Goal: Information Seeking & Learning: Learn about a topic

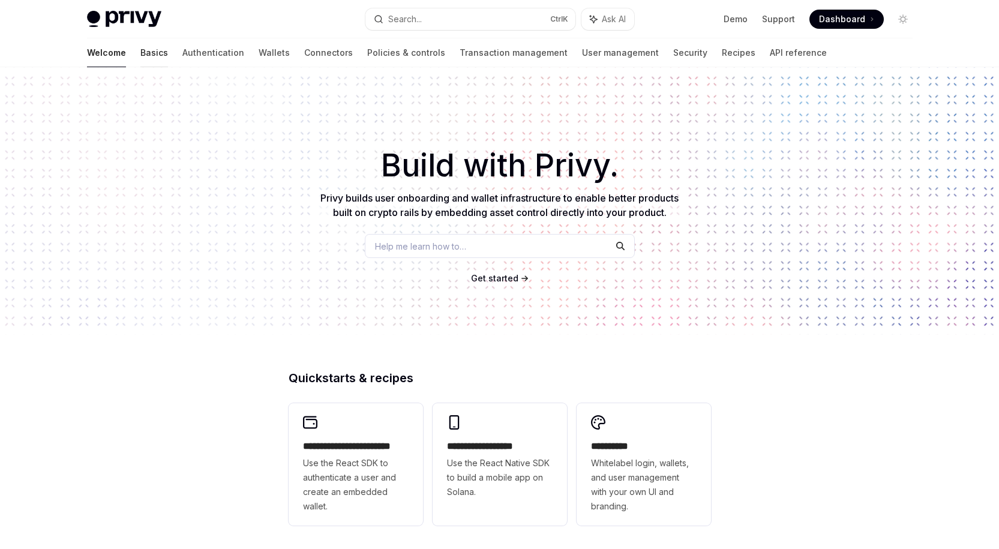
click at [140, 58] on link "Basics" at bounding box center [154, 52] width 28 height 29
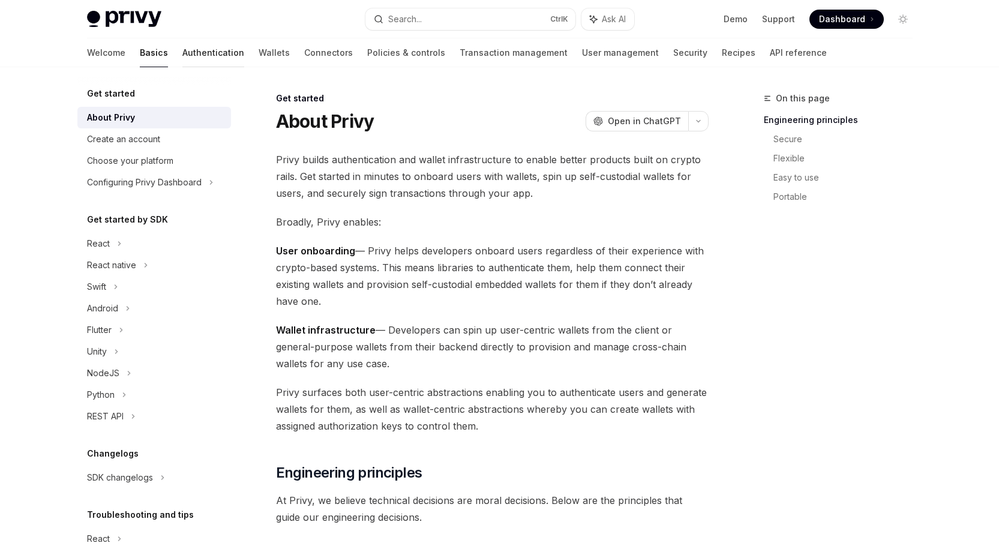
click at [182, 59] on link "Authentication" at bounding box center [213, 52] width 62 height 29
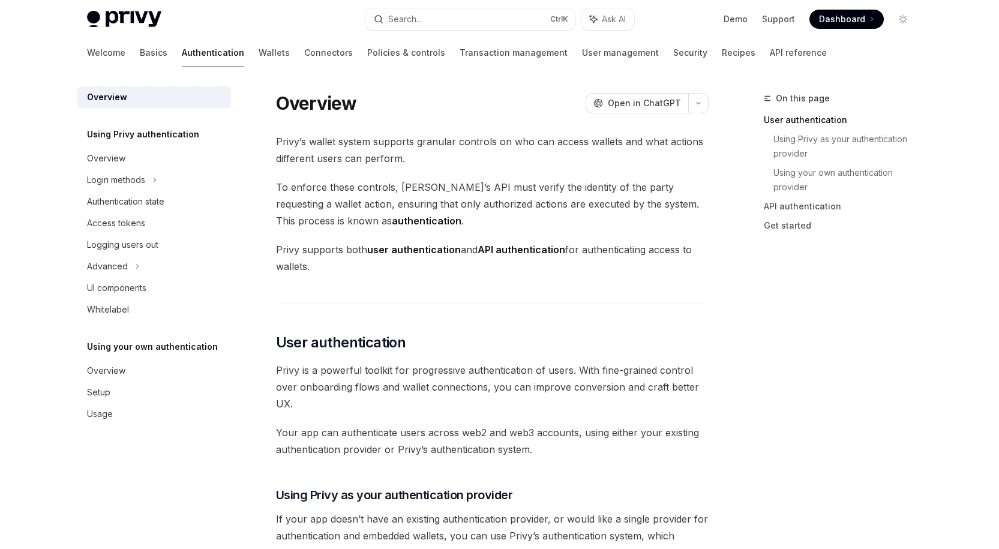
click at [236, 60] on div "Welcome Basics Authentication Wallets Connectors Policies & controls Transactio…" at bounding box center [457, 52] width 740 height 29
click at [259, 60] on link "Wallets" at bounding box center [274, 52] width 31 height 29
type textarea "*"
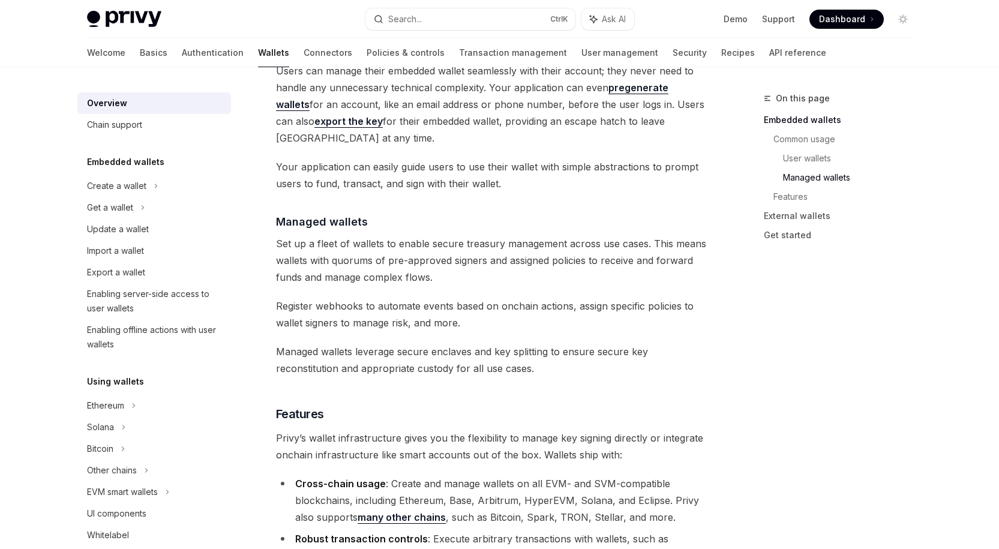
scroll to position [1080, 0]
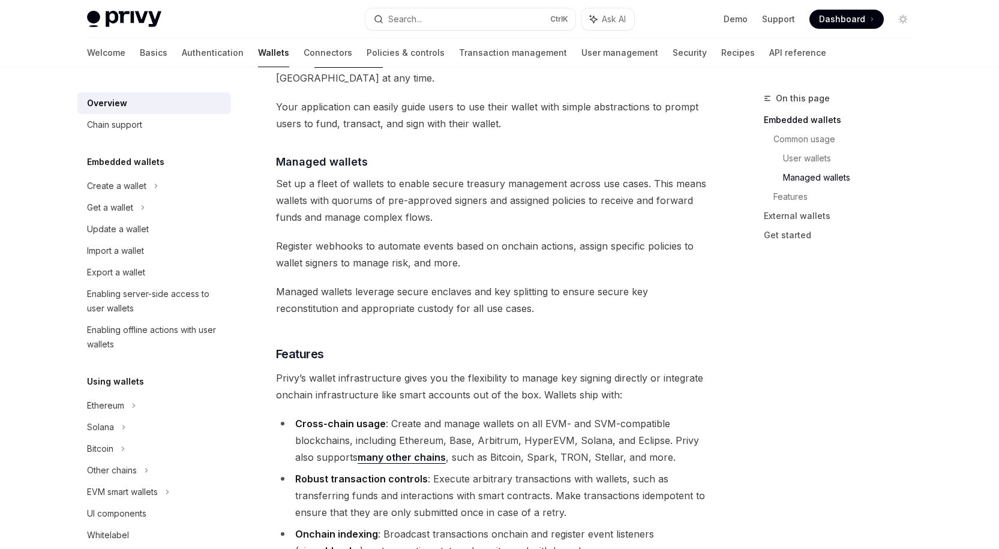
click at [841, 23] on span "Dashboard" at bounding box center [842, 19] width 46 height 12
